Goal: Task Accomplishment & Management: Manage account settings

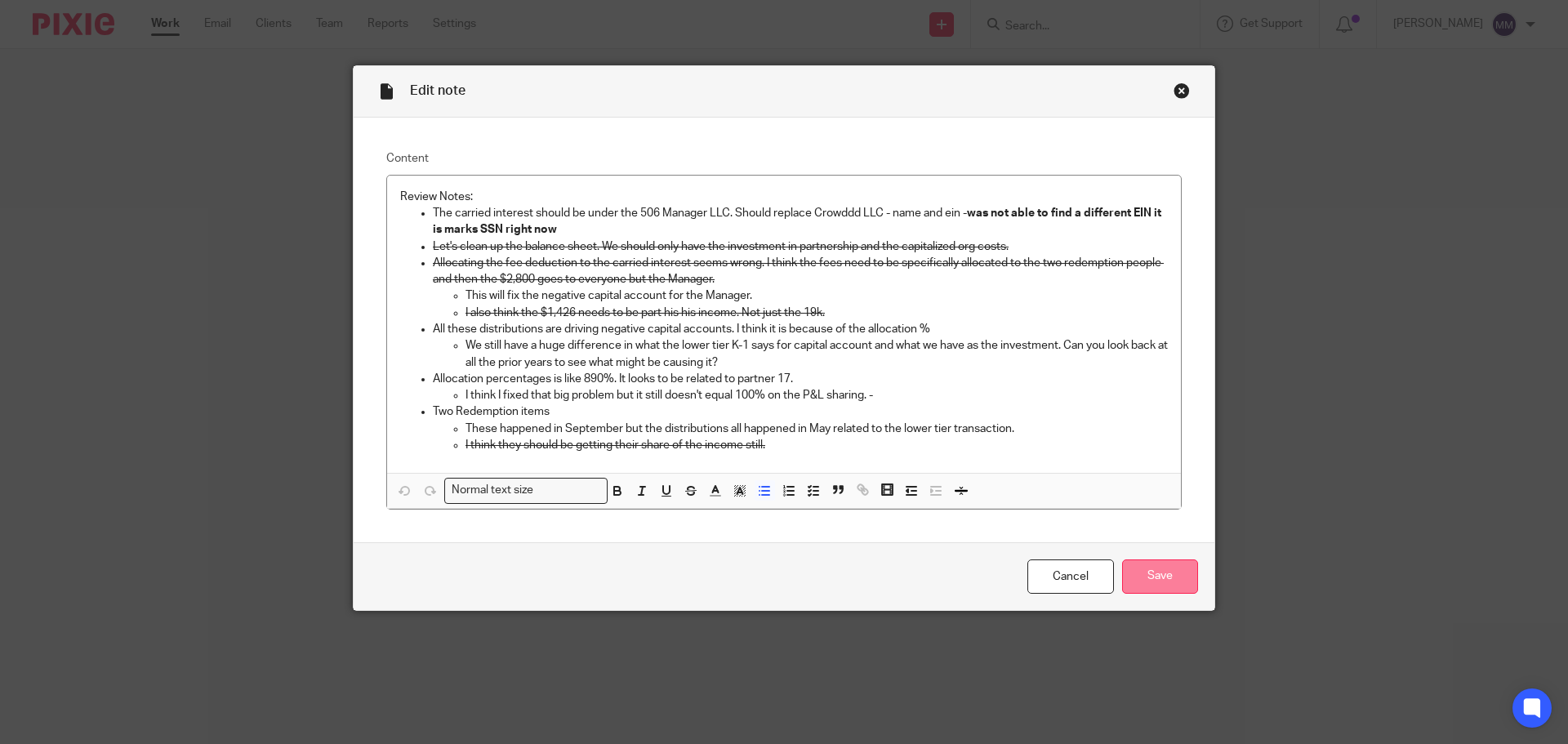
click at [1142, 571] on input "Save" at bounding box center [1161, 577] width 76 height 35
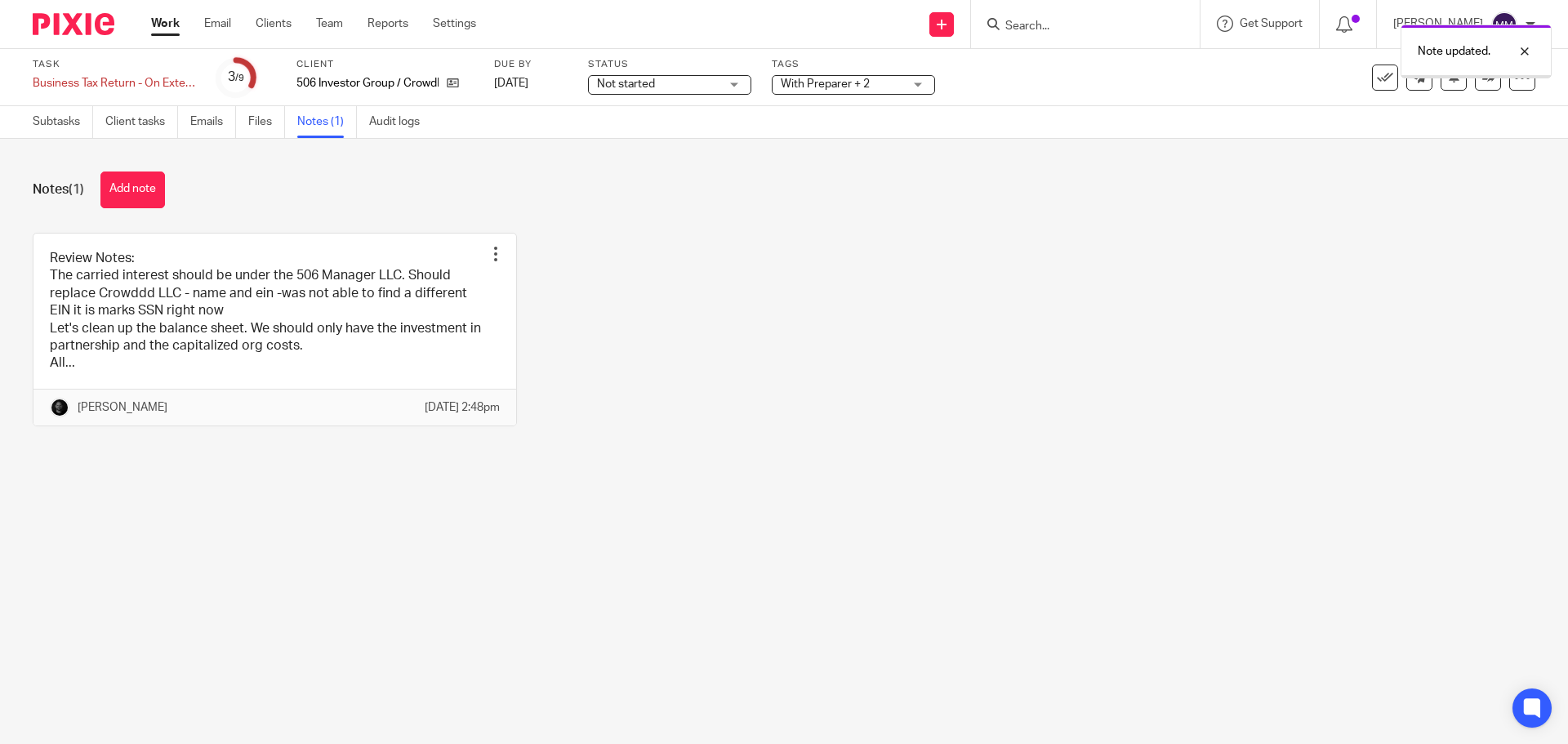
click at [154, 25] on link "Work" at bounding box center [165, 24] width 28 height 17
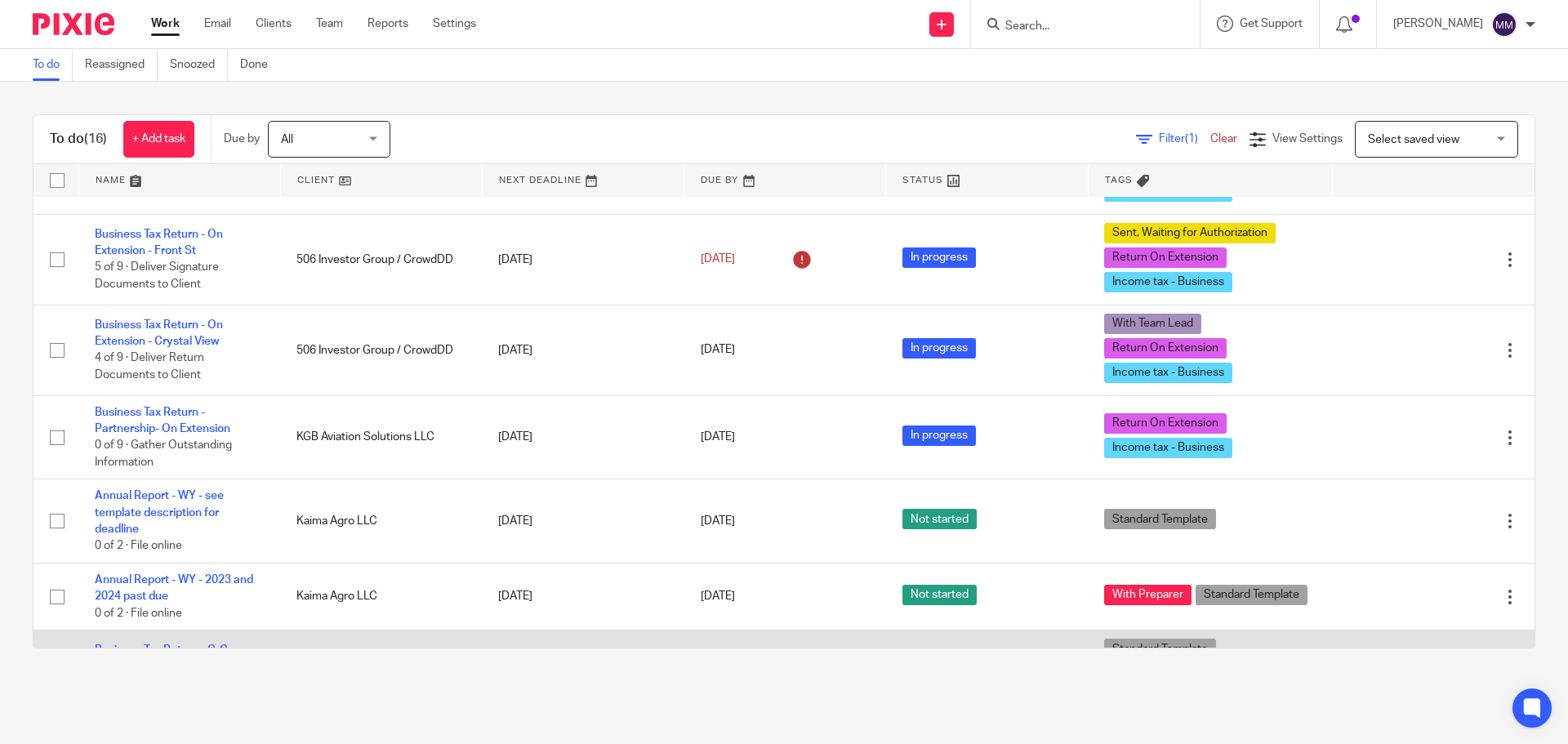
scroll to position [767, 0]
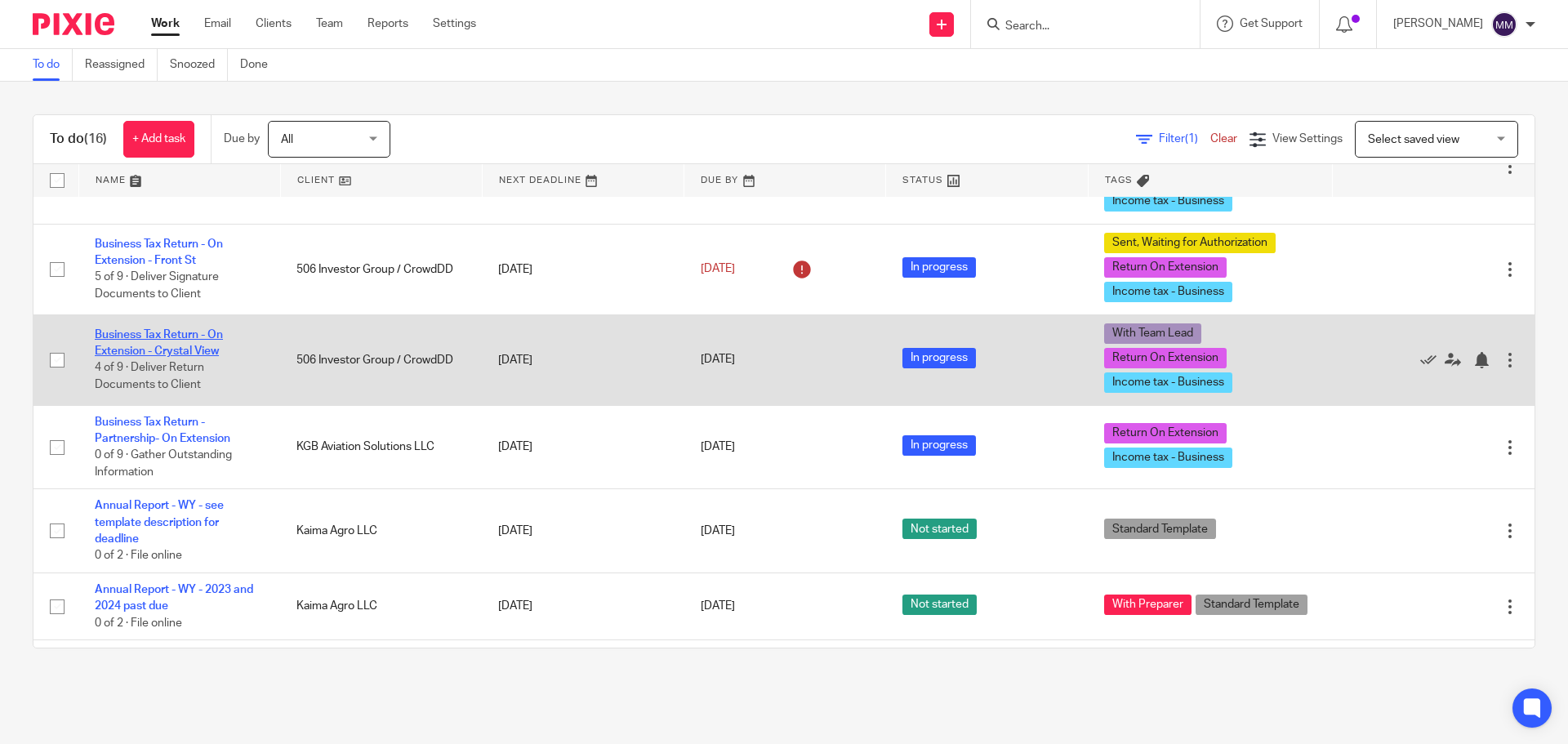
click at [156, 329] on link "Business Tax Return - On Extension - Crystal View" at bounding box center [158, 343] width 129 height 27
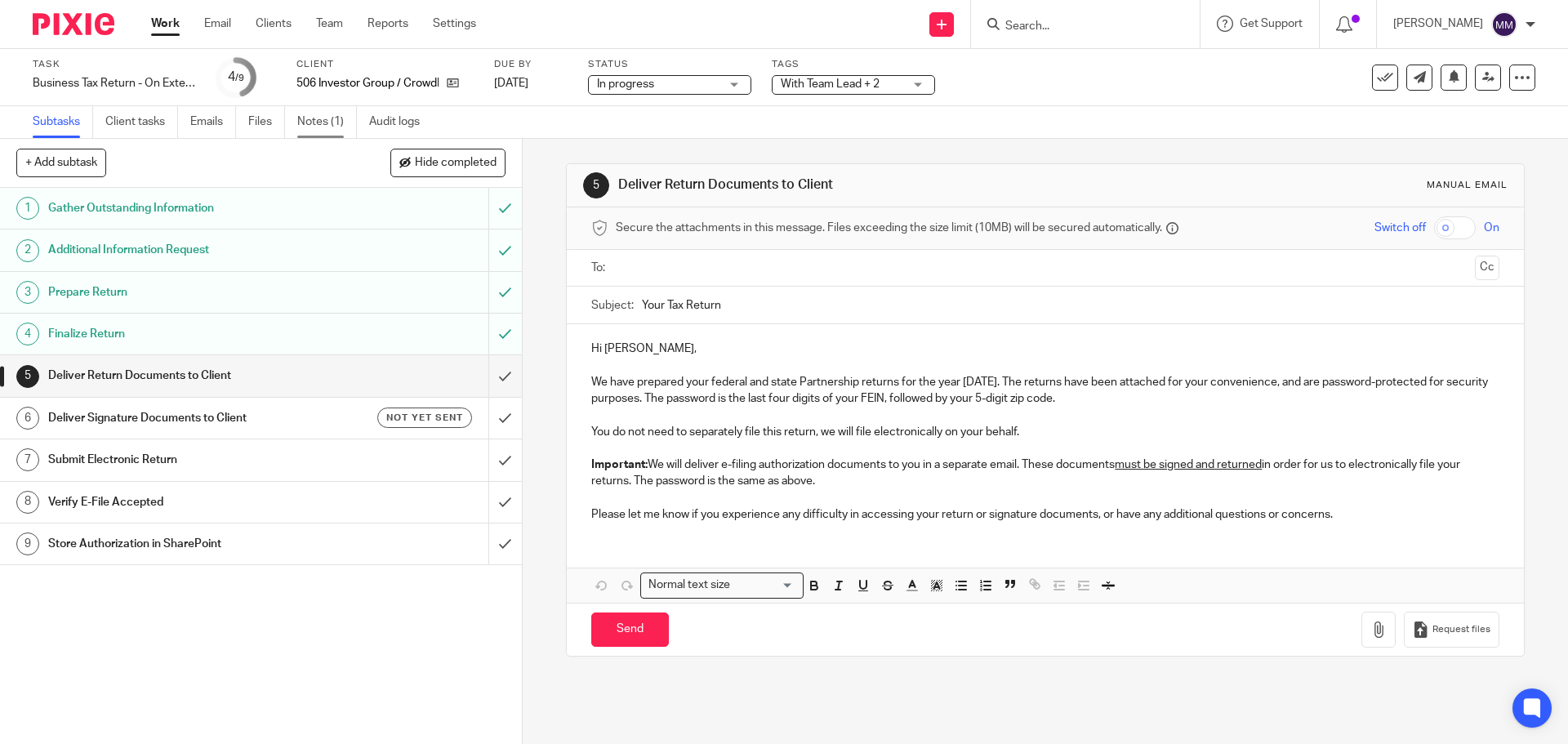
click at [333, 119] on link "Notes (1)" at bounding box center [328, 122] width 60 height 32
